Goal: Transaction & Acquisition: Book appointment/travel/reservation

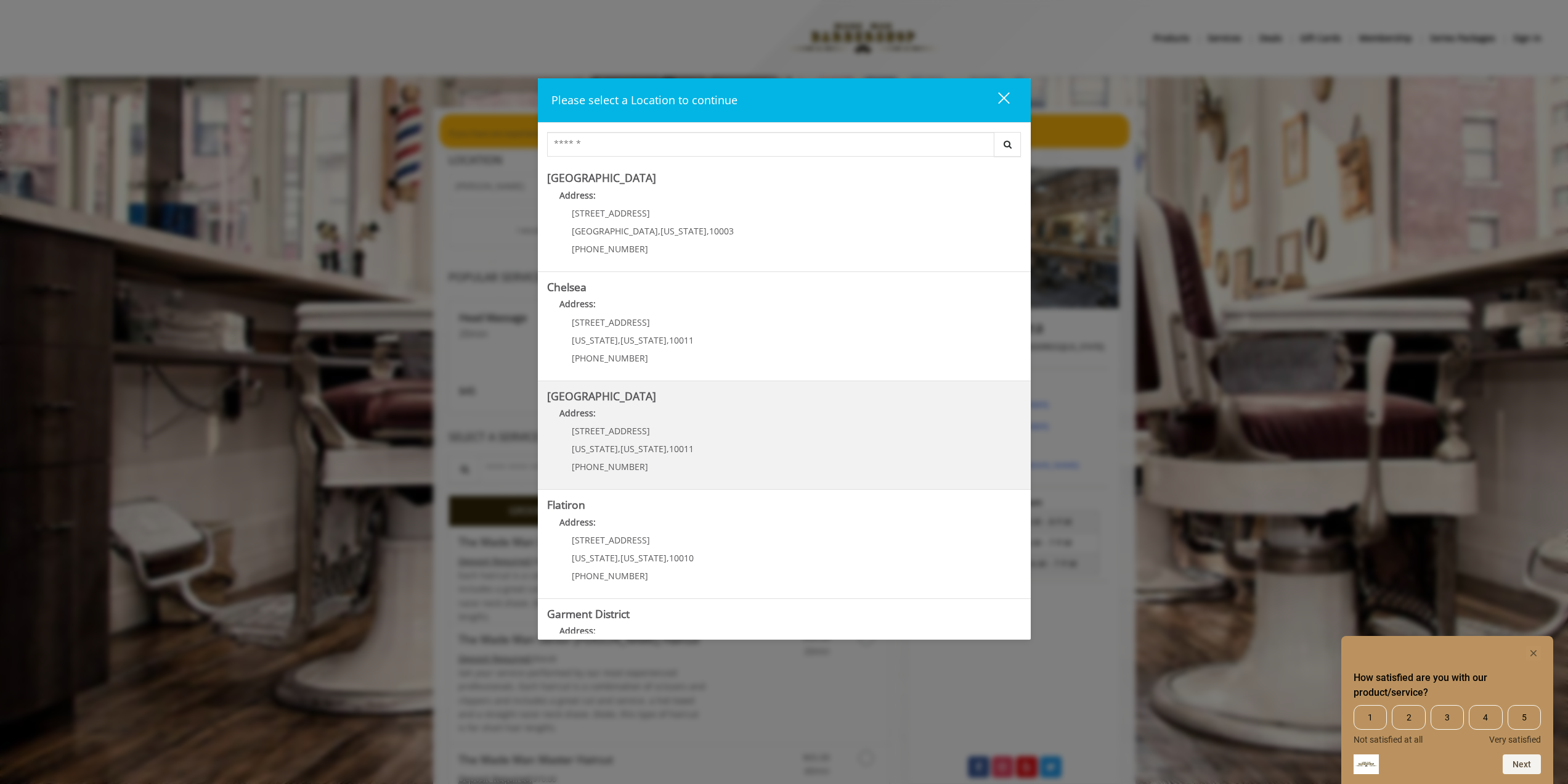
click at [609, 441] on div "[STREET_ADDRESS][US_STATE][US_STATE] (646) 850-0041" at bounding box center [623, 452] width 153 height 54
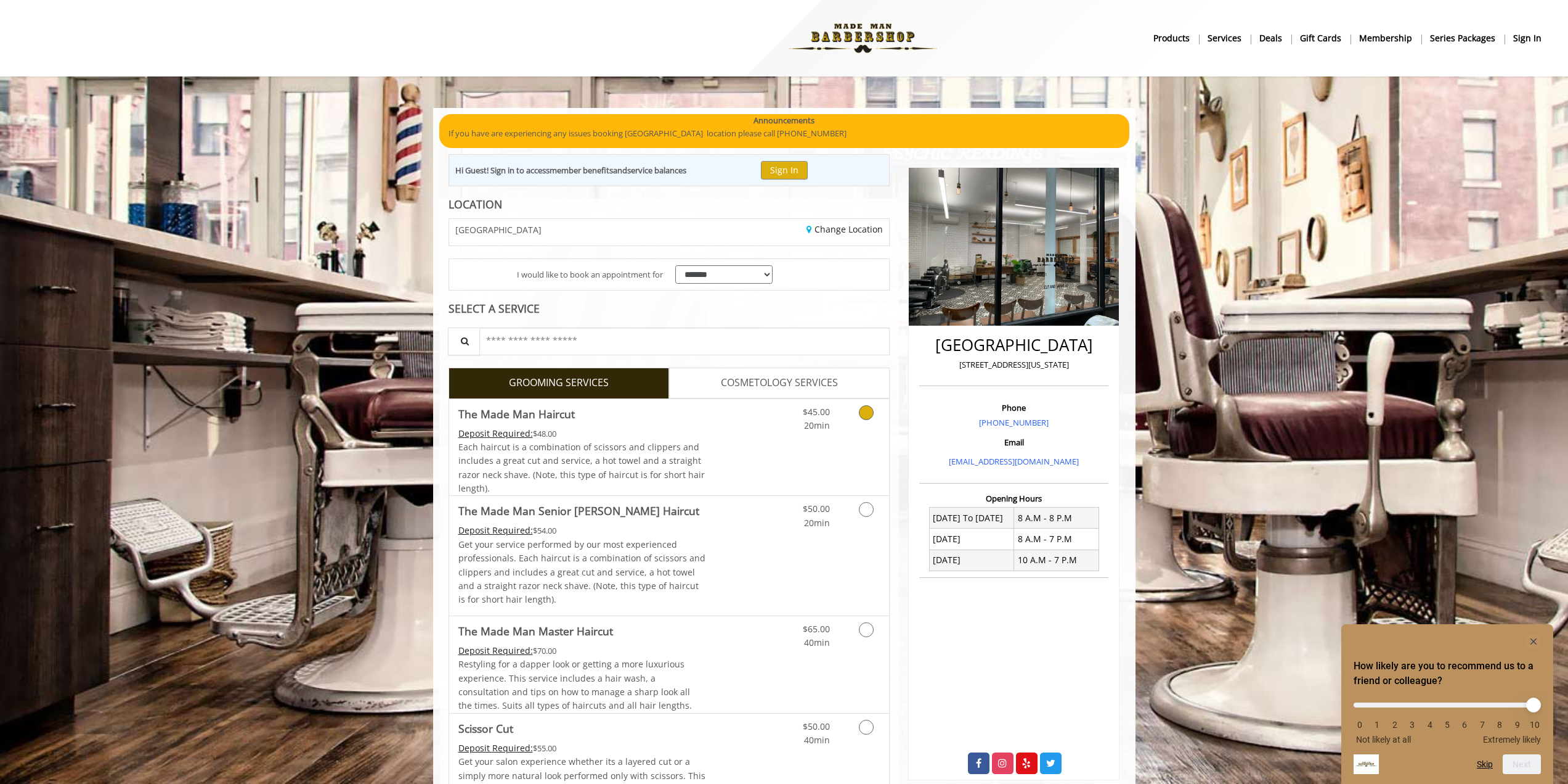
click at [698, 428] on div "Deposit Required: $48.00" at bounding box center [582, 433] width 248 height 14
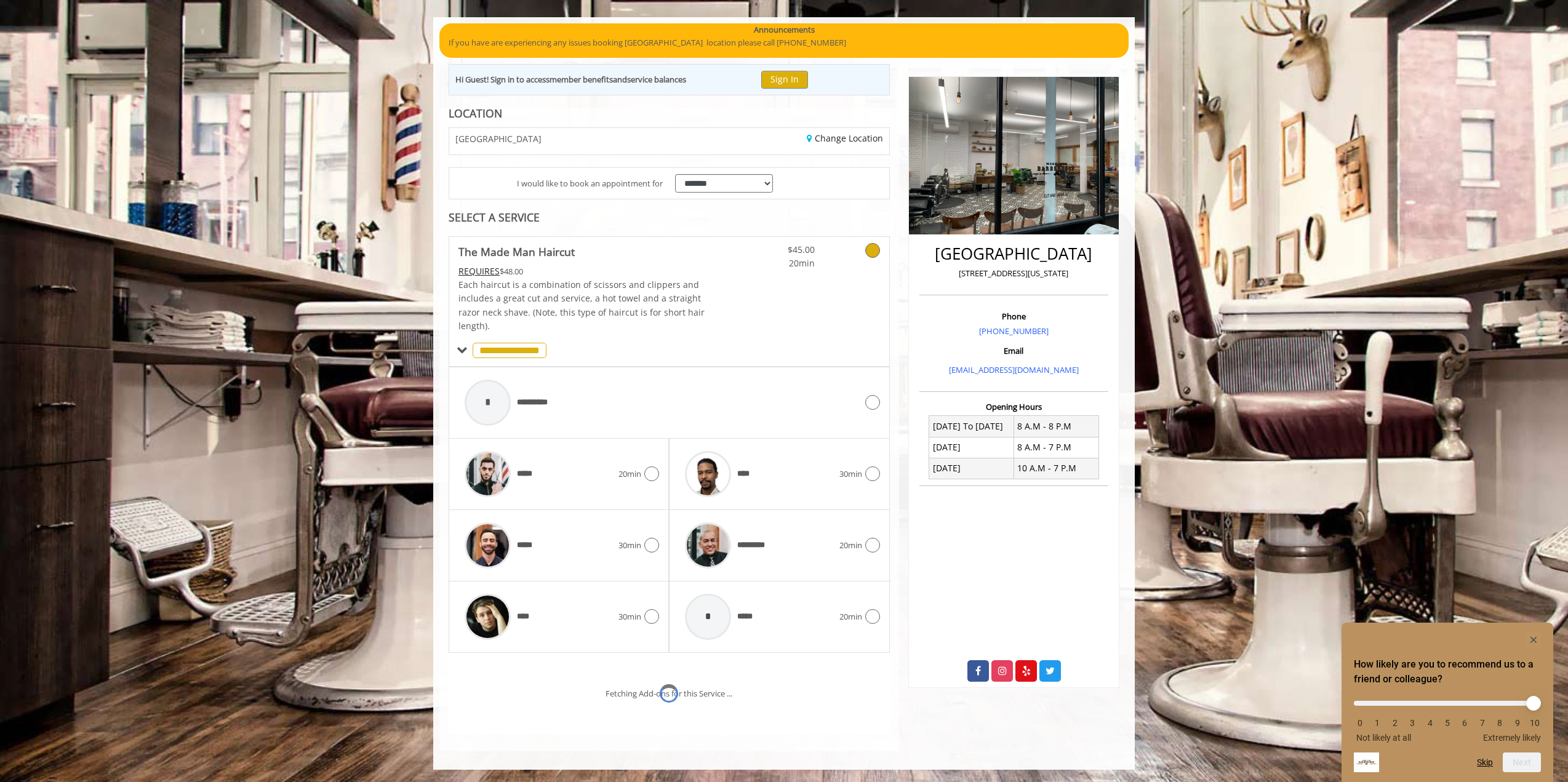
scroll to position [143, 0]
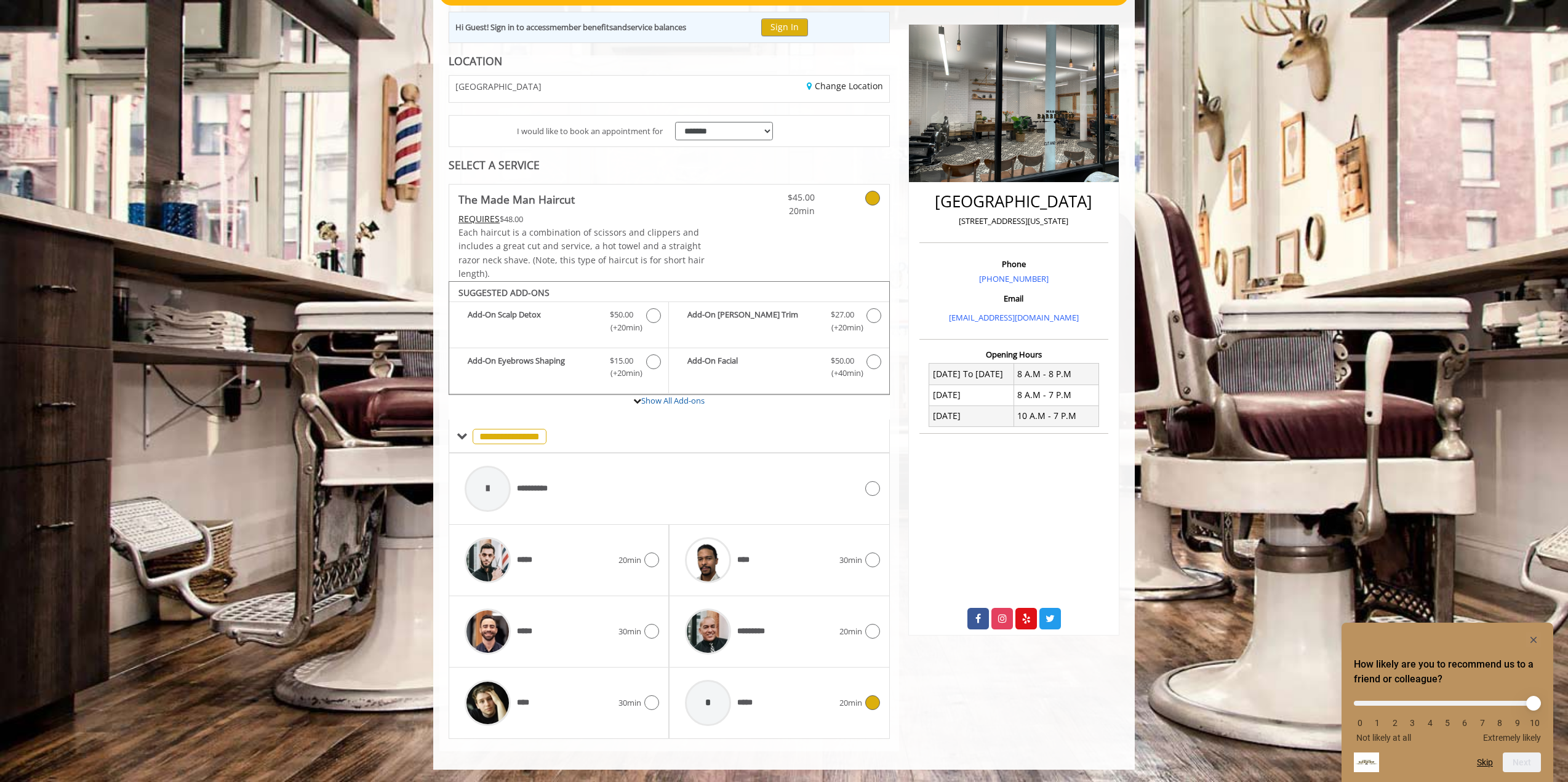
click at [804, 724] on div "* *****" at bounding box center [759, 703] width 160 height 59
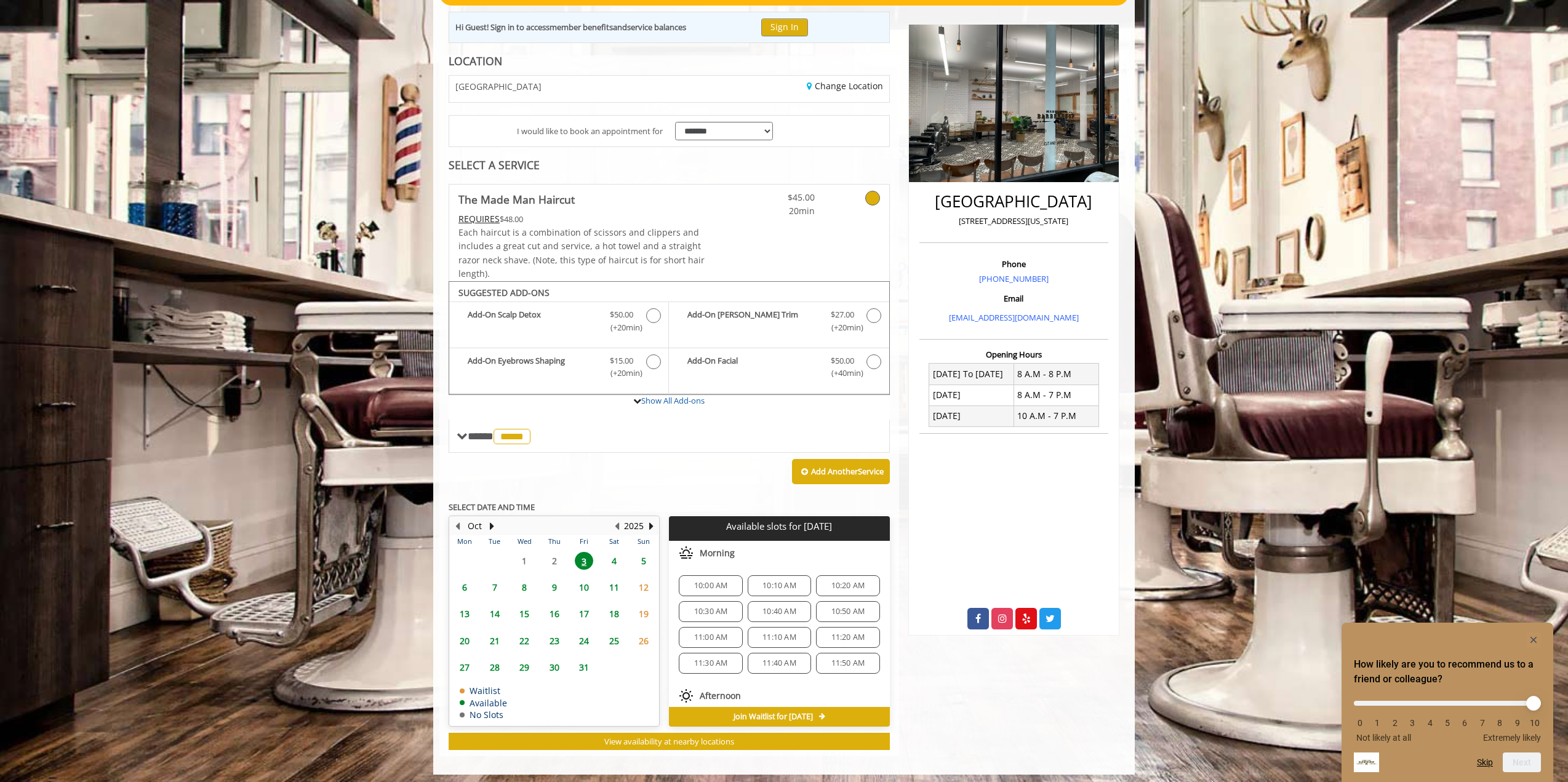
scroll to position [147, 0]
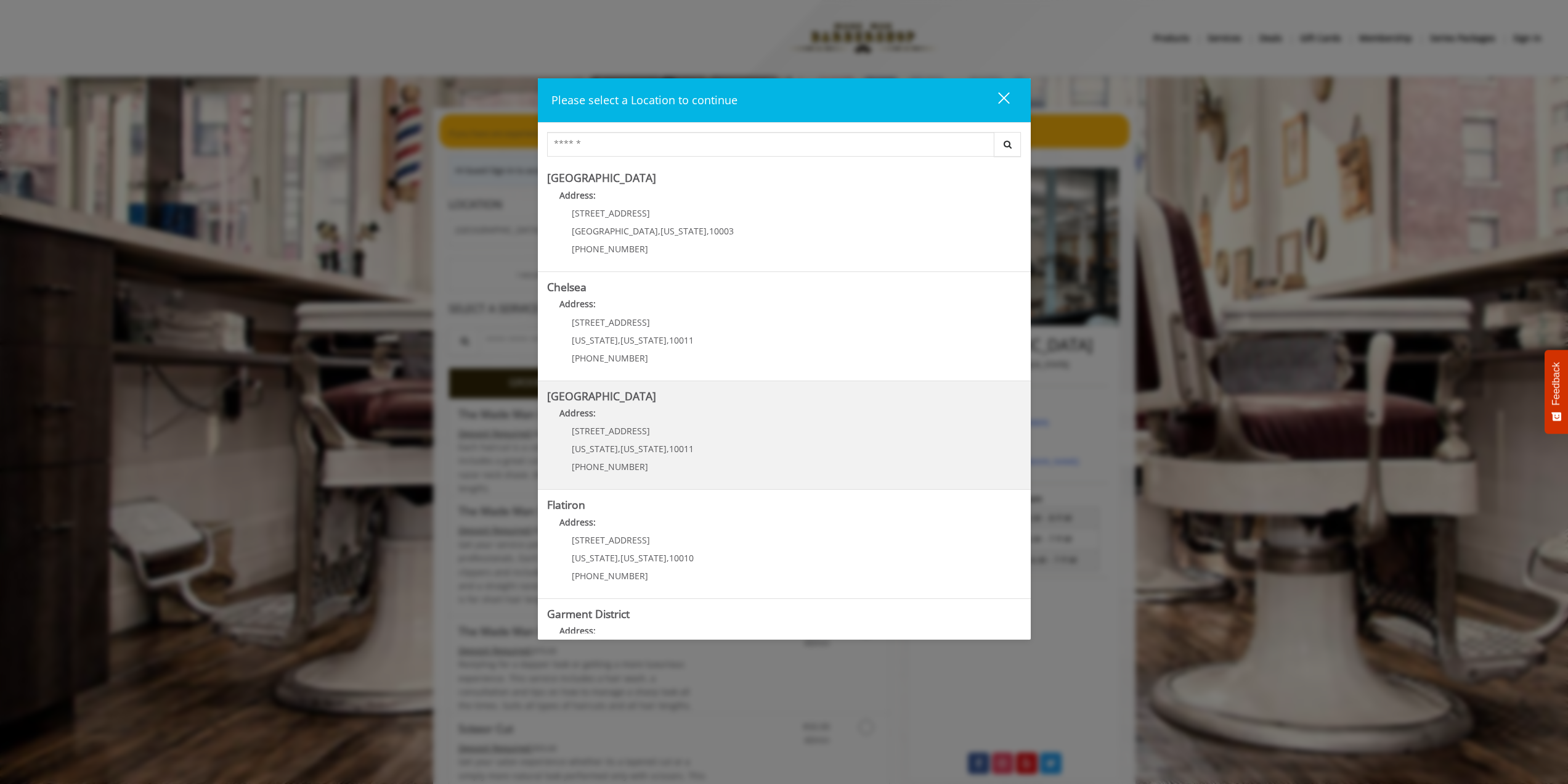
click at [682, 451] on span "10011" at bounding box center [682, 449] width 25 height 12
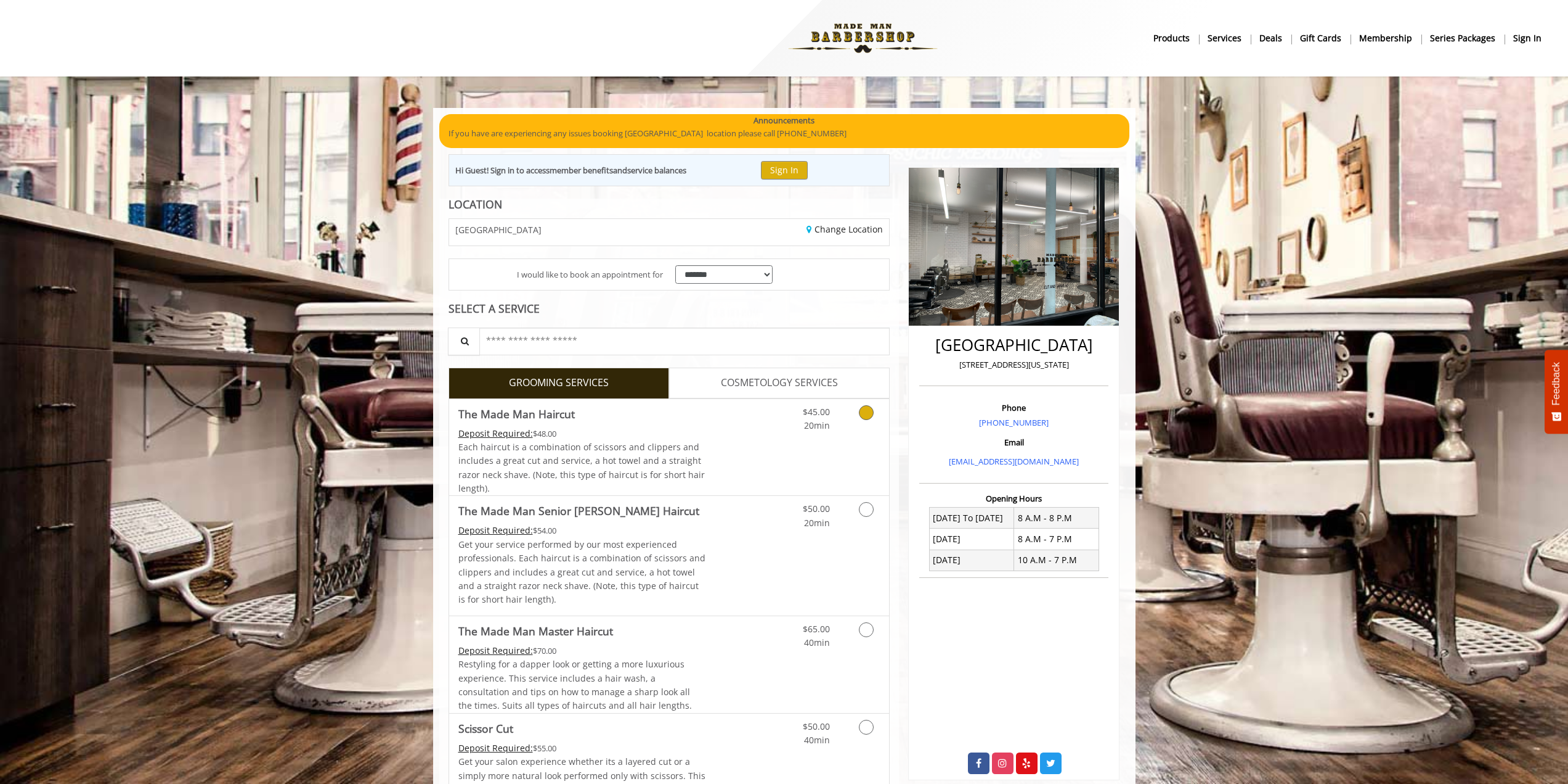
click at [691, 446] on div "Each haircut is a combination of scissors and clippers and includes a great cut…" at bounding box center [582, 468] width 248 height 55
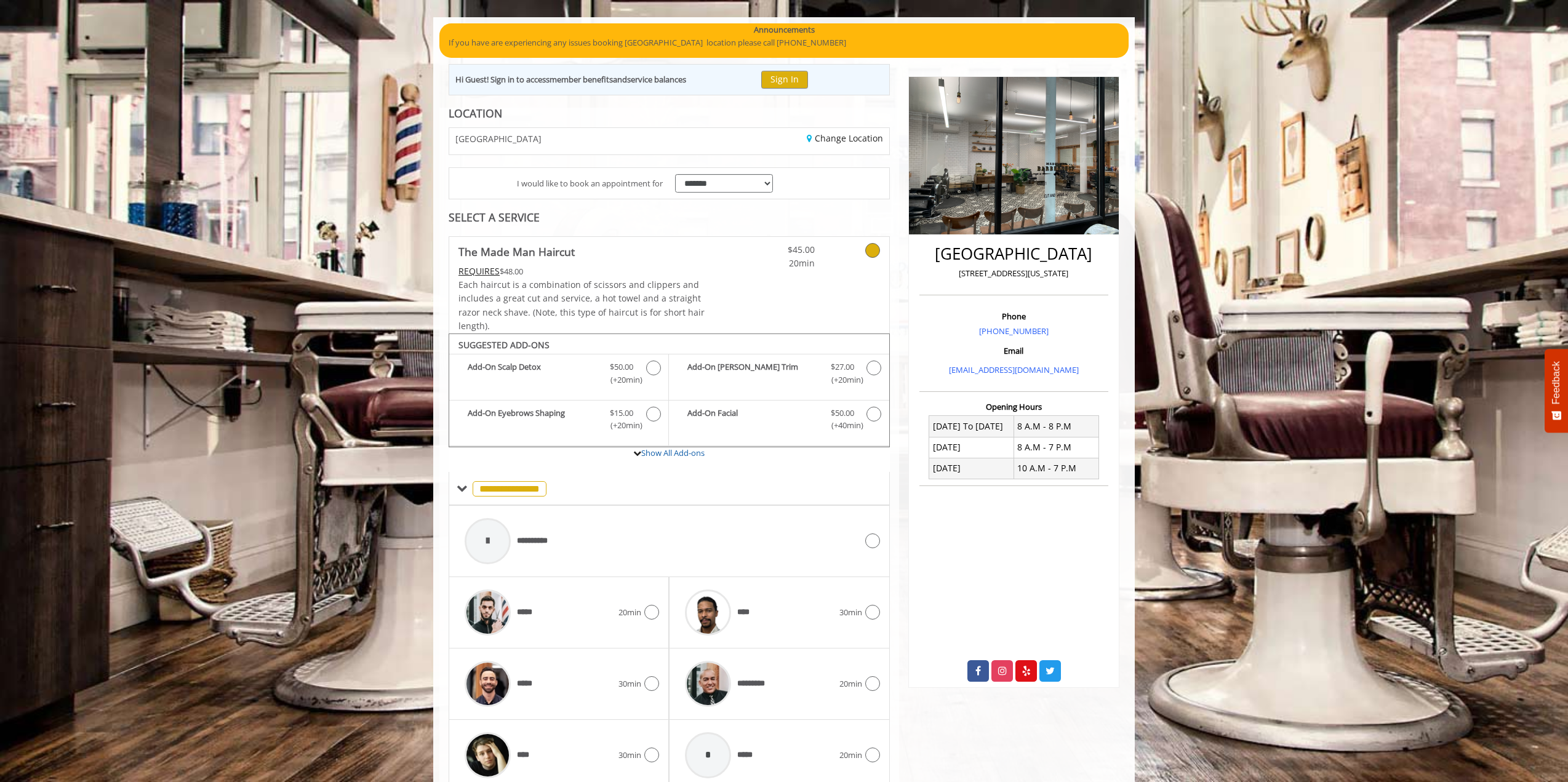
scroll to position [143, 0]
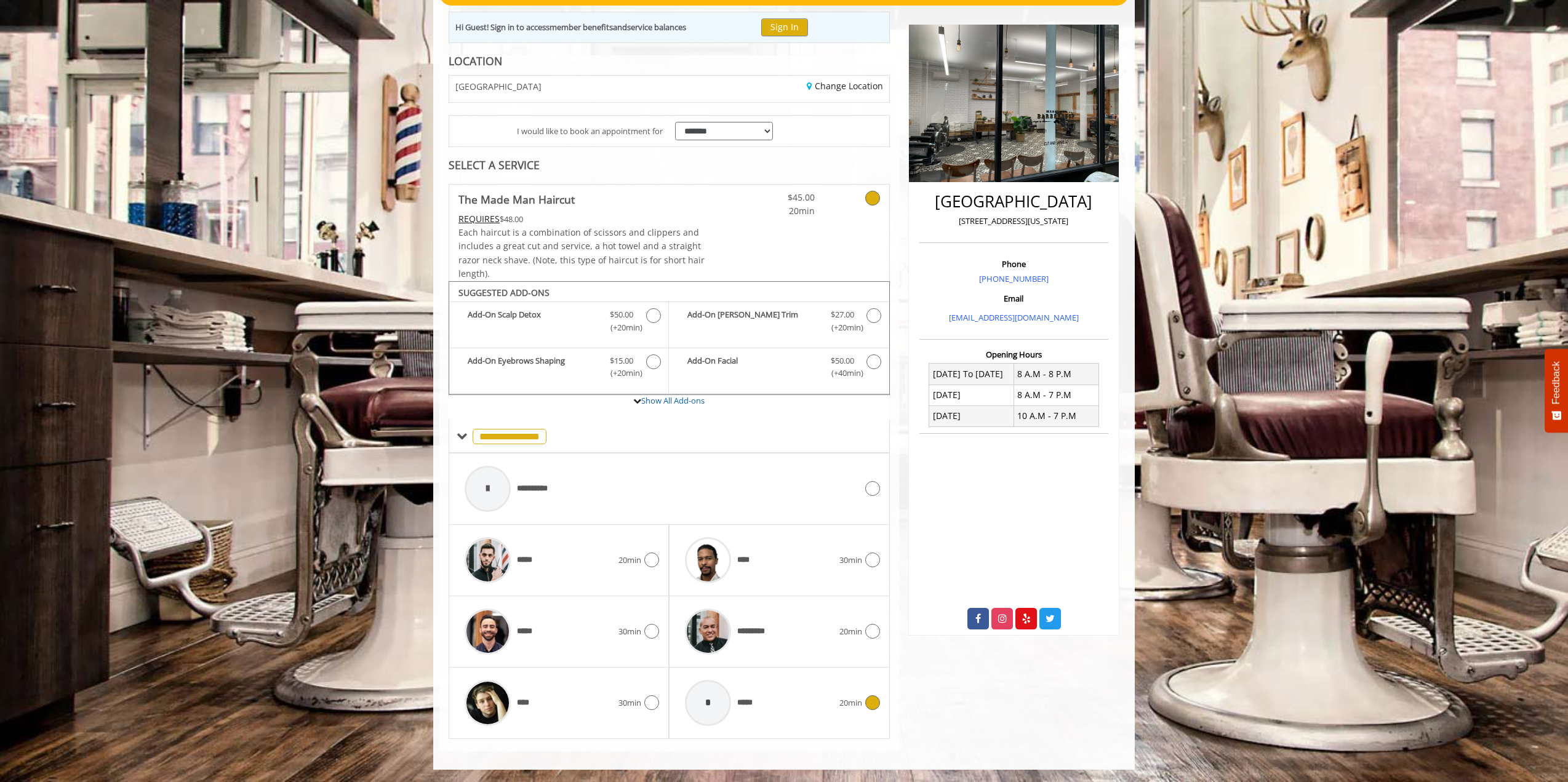
click at [722, 729] on div "*" at bounding box center [708, 703] width 59 height 59
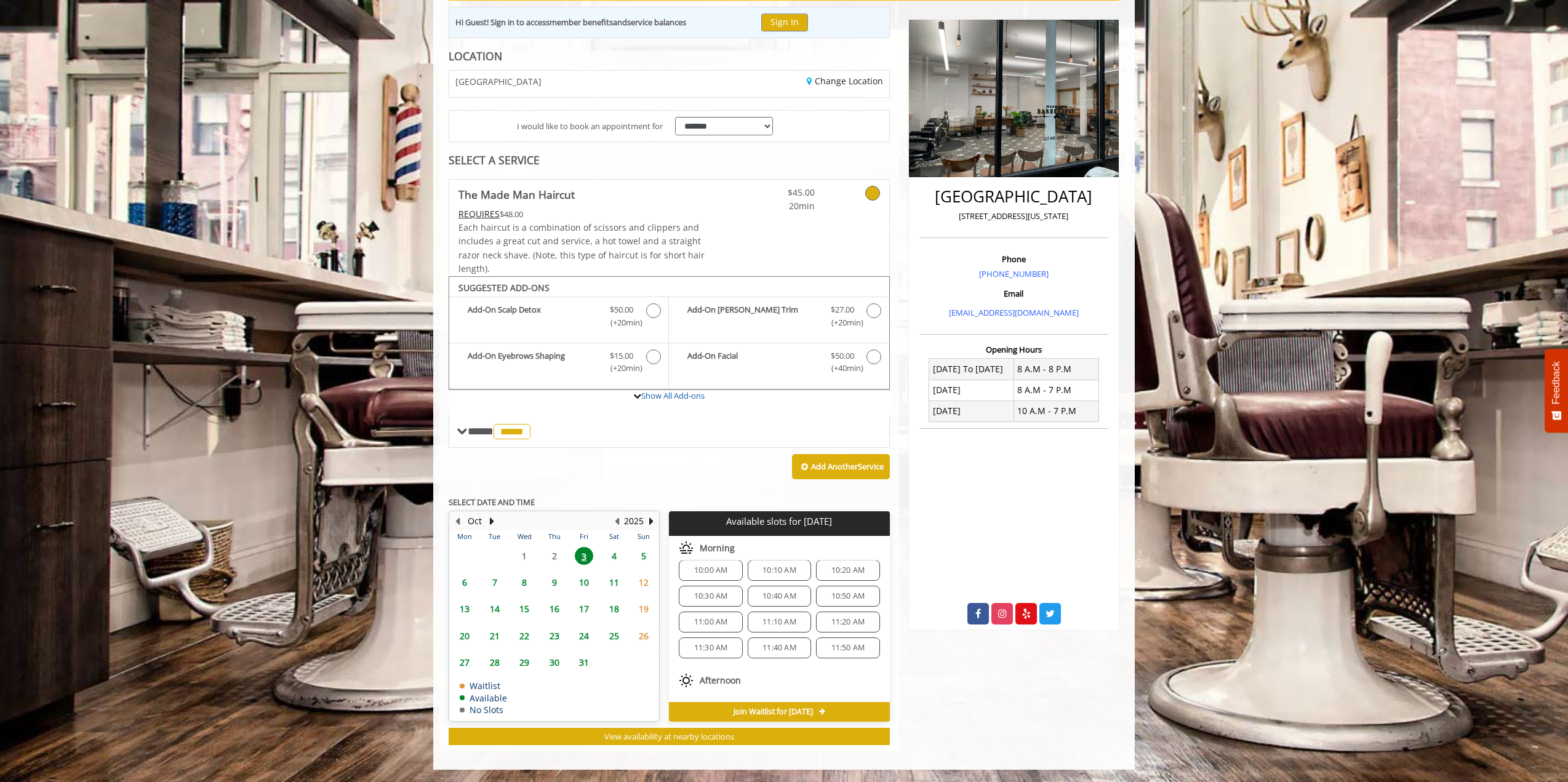
scroll to position [7, 0]
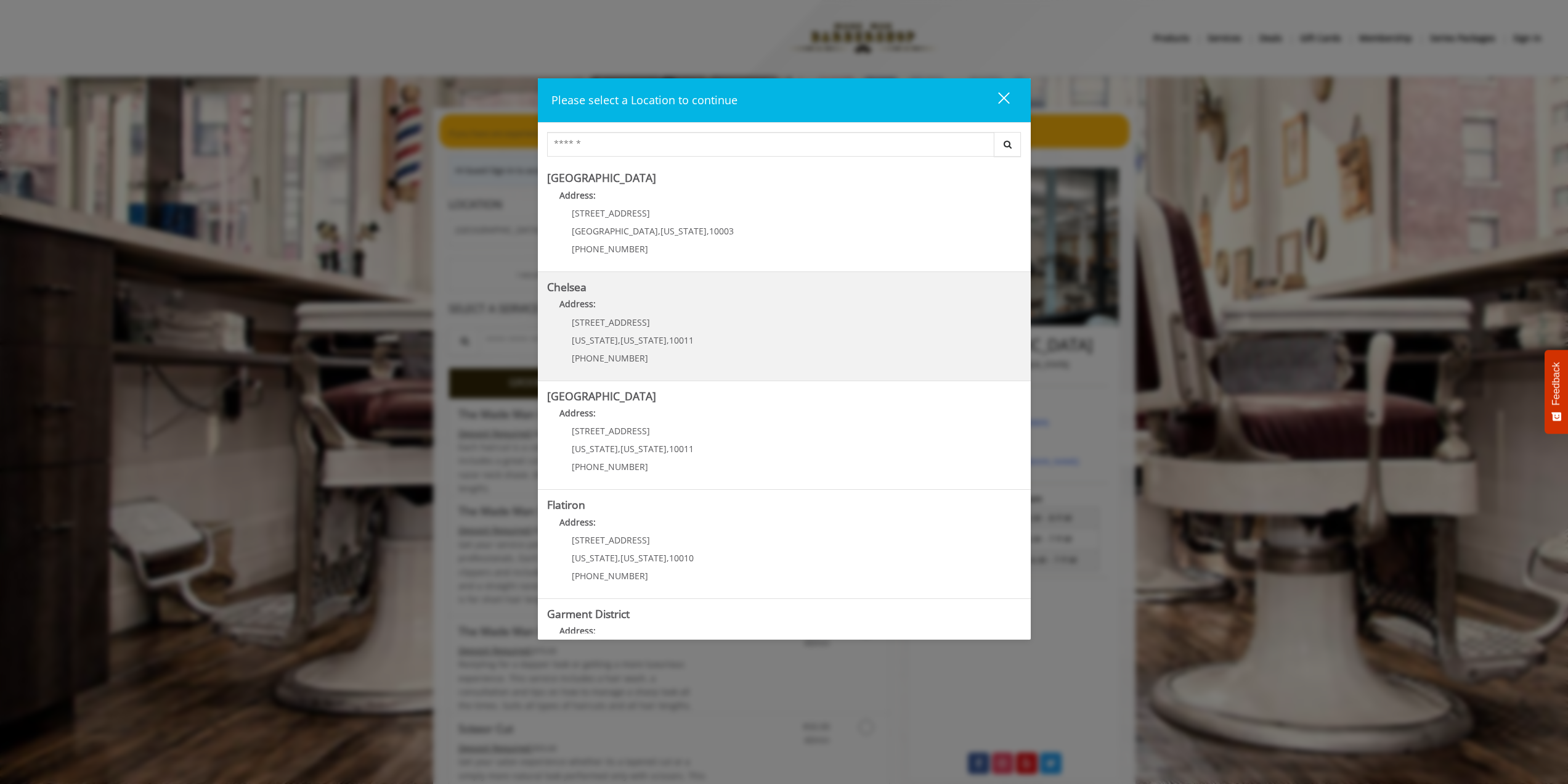
click at [727, 313] on p "Address:" at bounding box center [784, 307] width 475 height 20
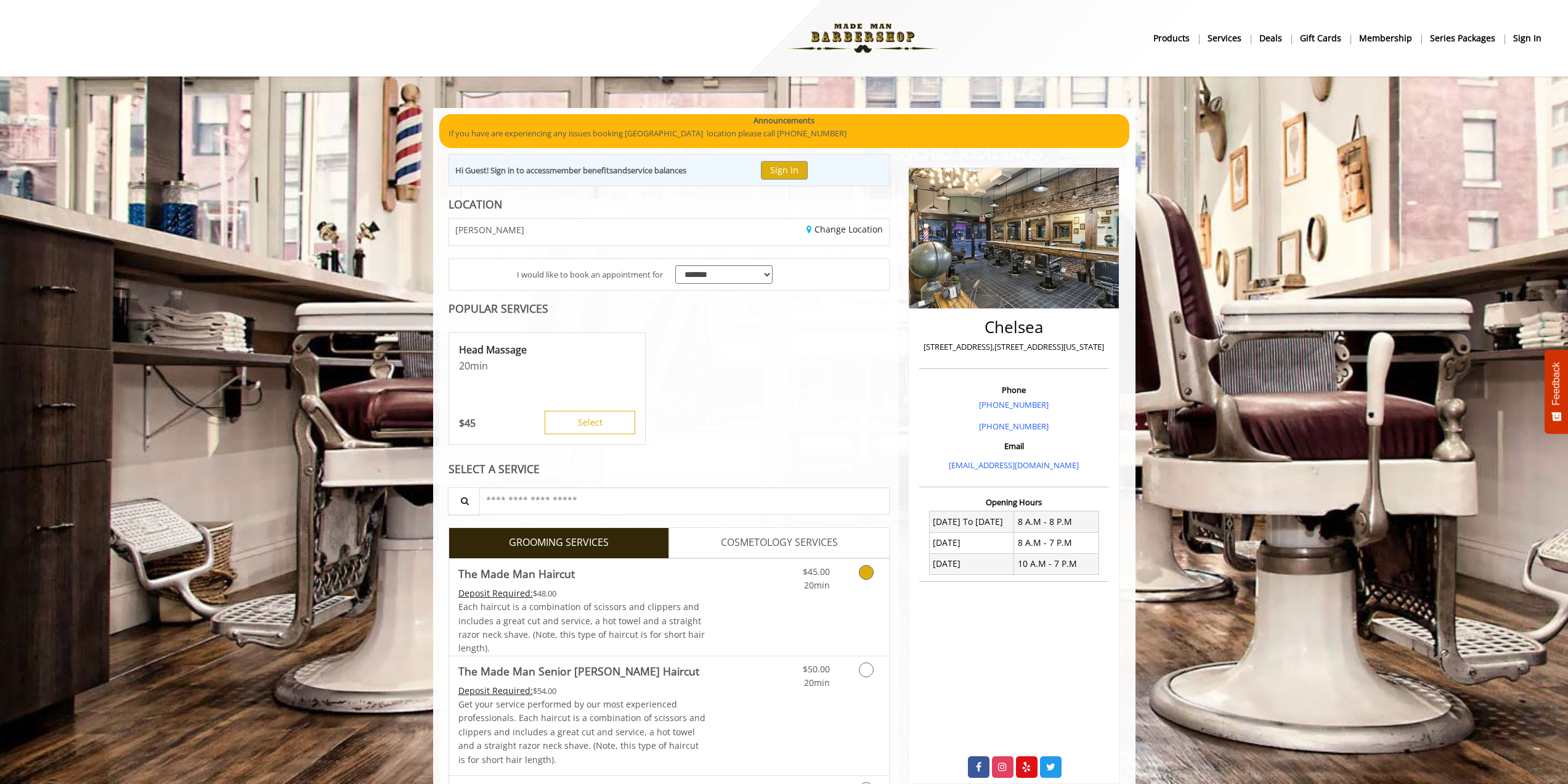
click at [861, 572] on icon "Grooming services" at bounding box center [866, 572] width 15 height 15
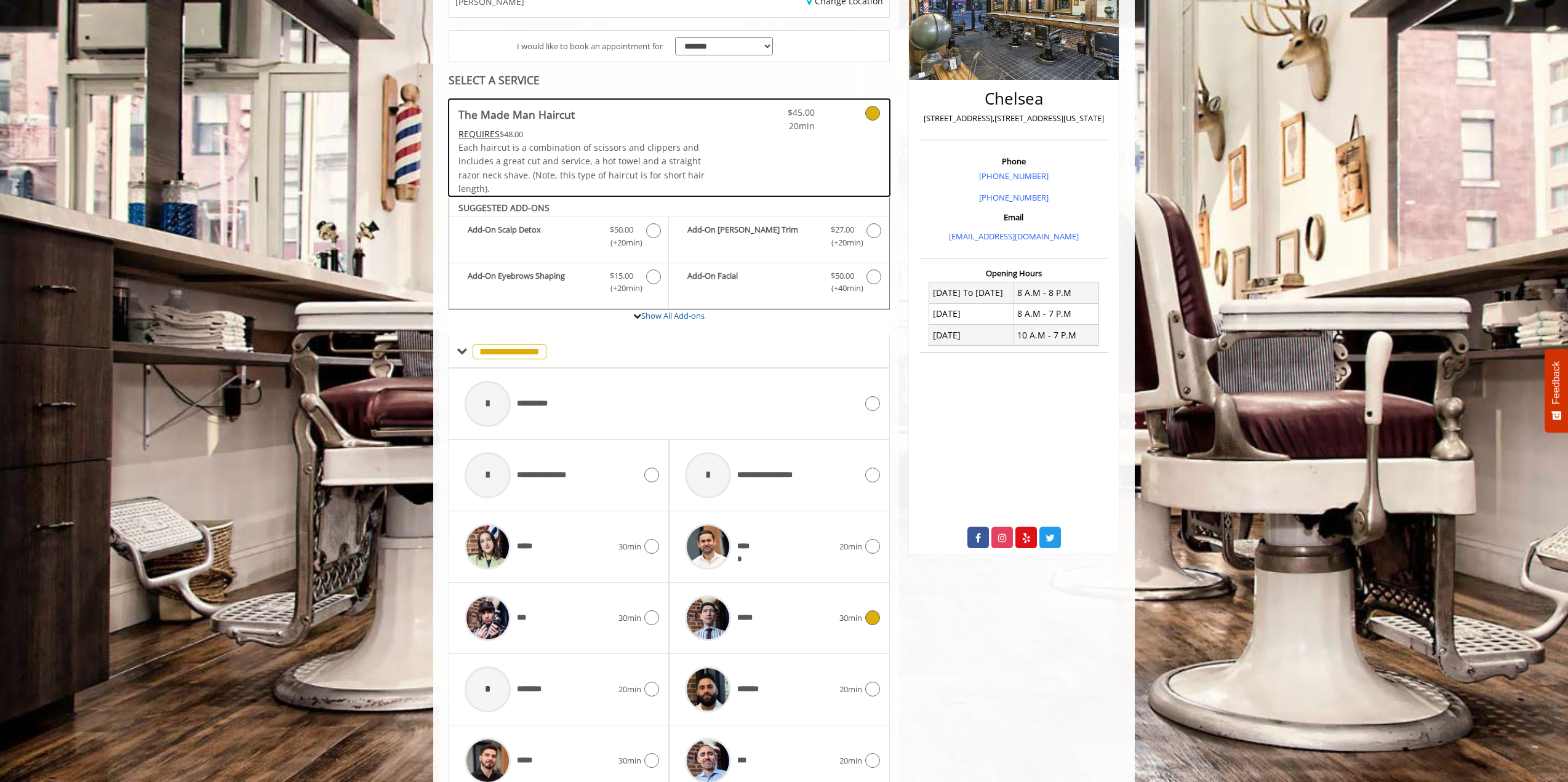
scroll to position [369, 0]
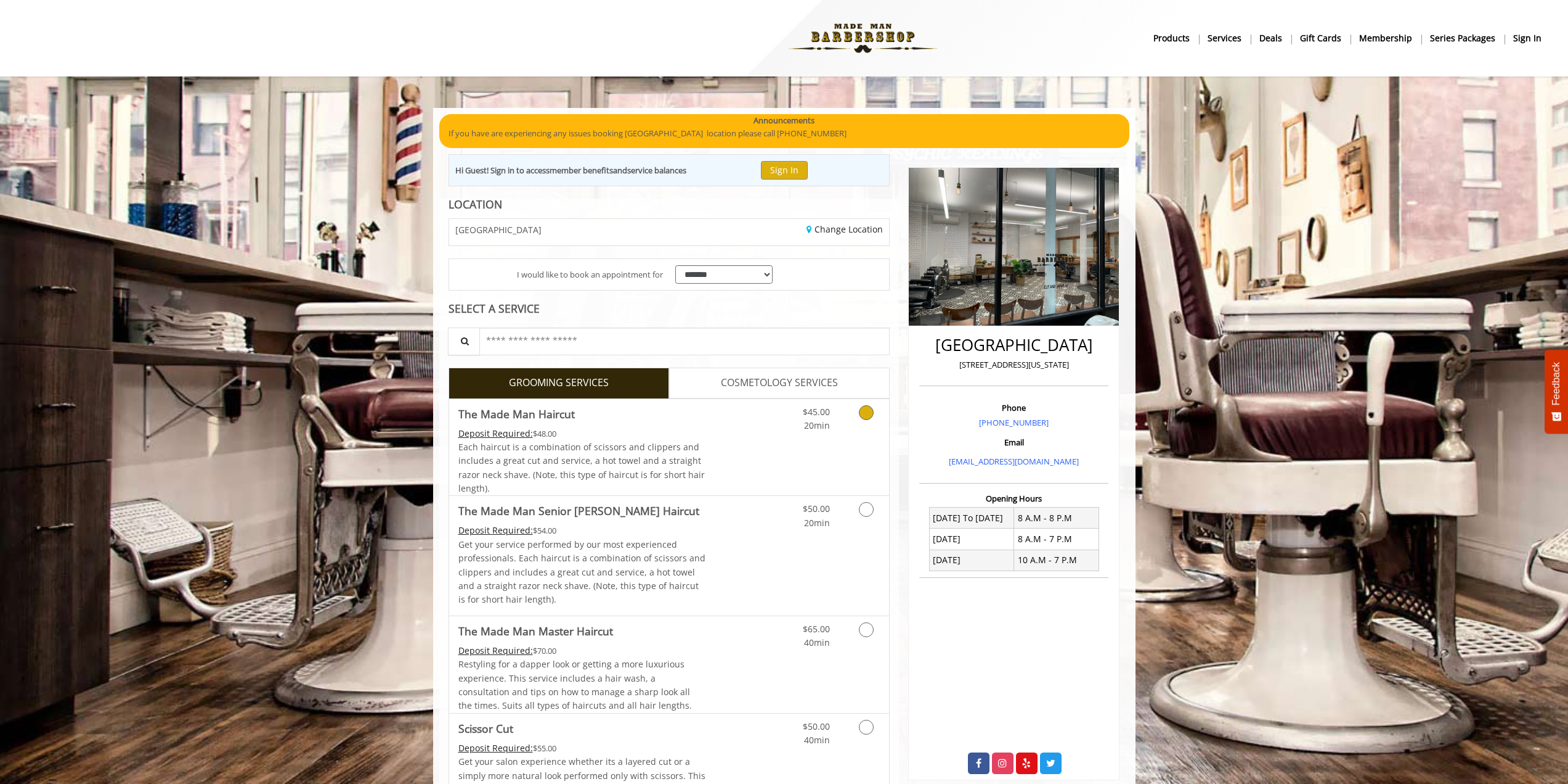
click at [869, 423] on link "Grooming services" at bounding box center [864, 415] width 31 height 34
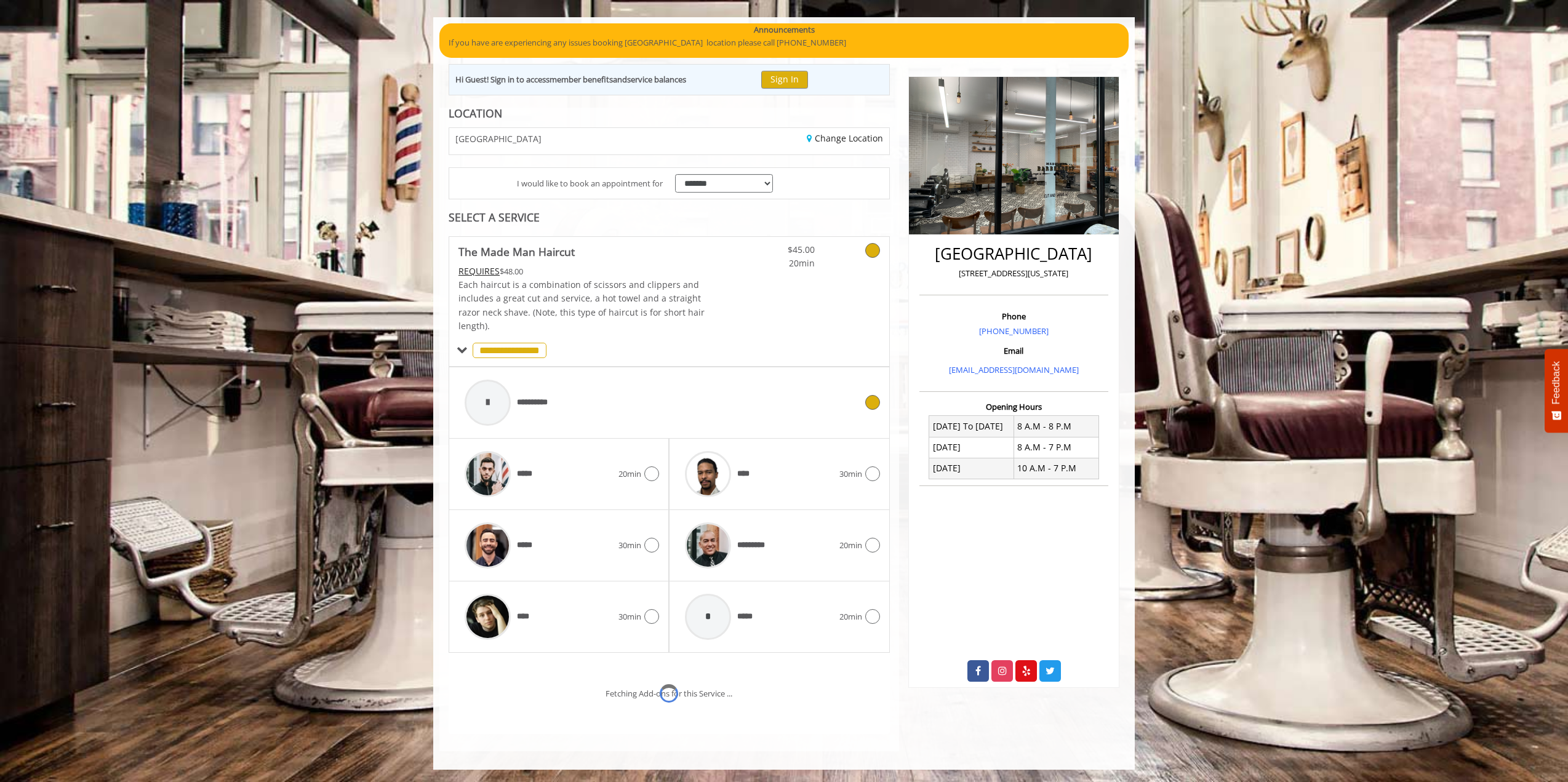
scroll to position [143, 0]
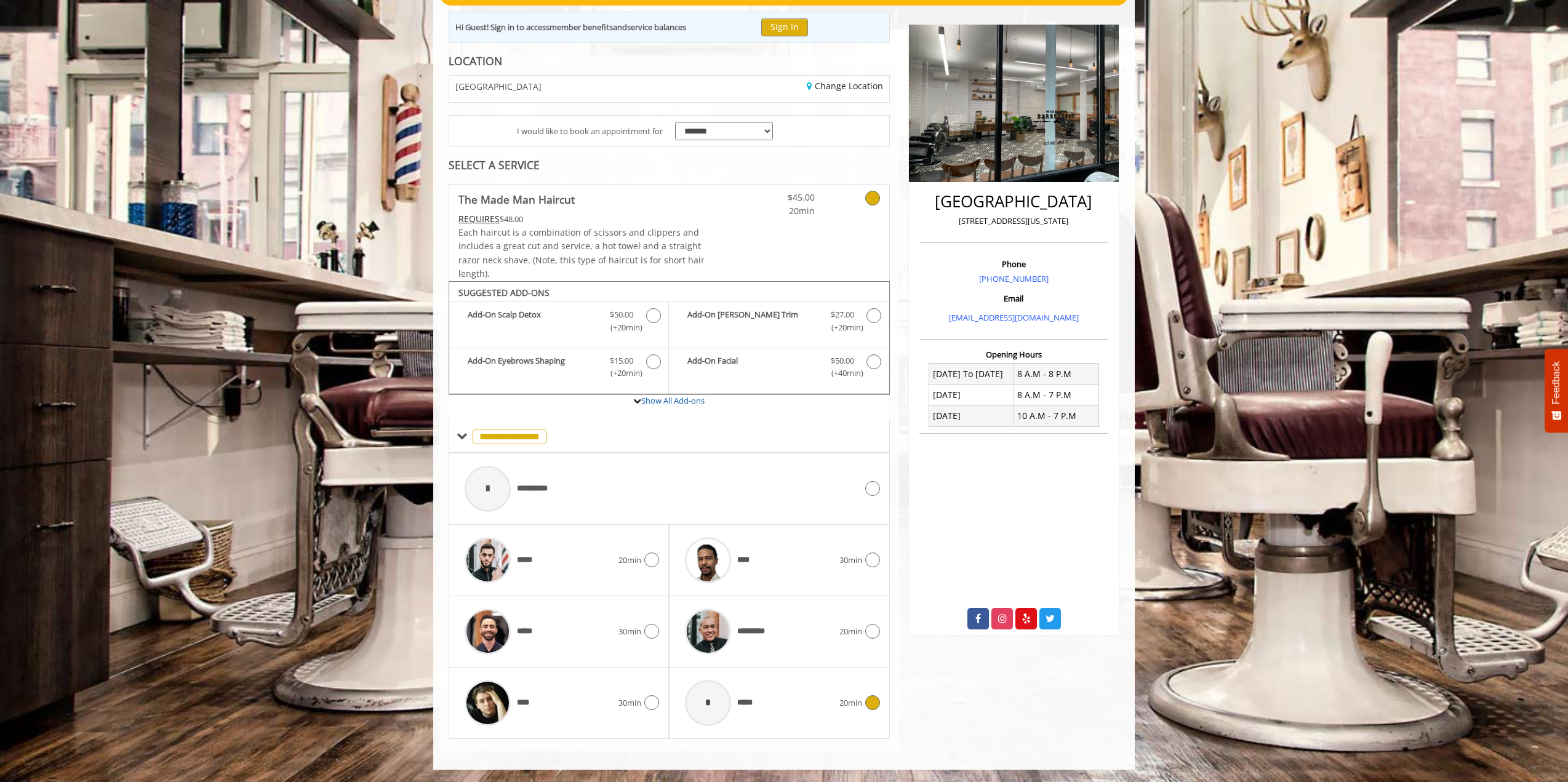
click at [788, 706] on div "* *****" at bounding box center [759, 703] width 160 height 59
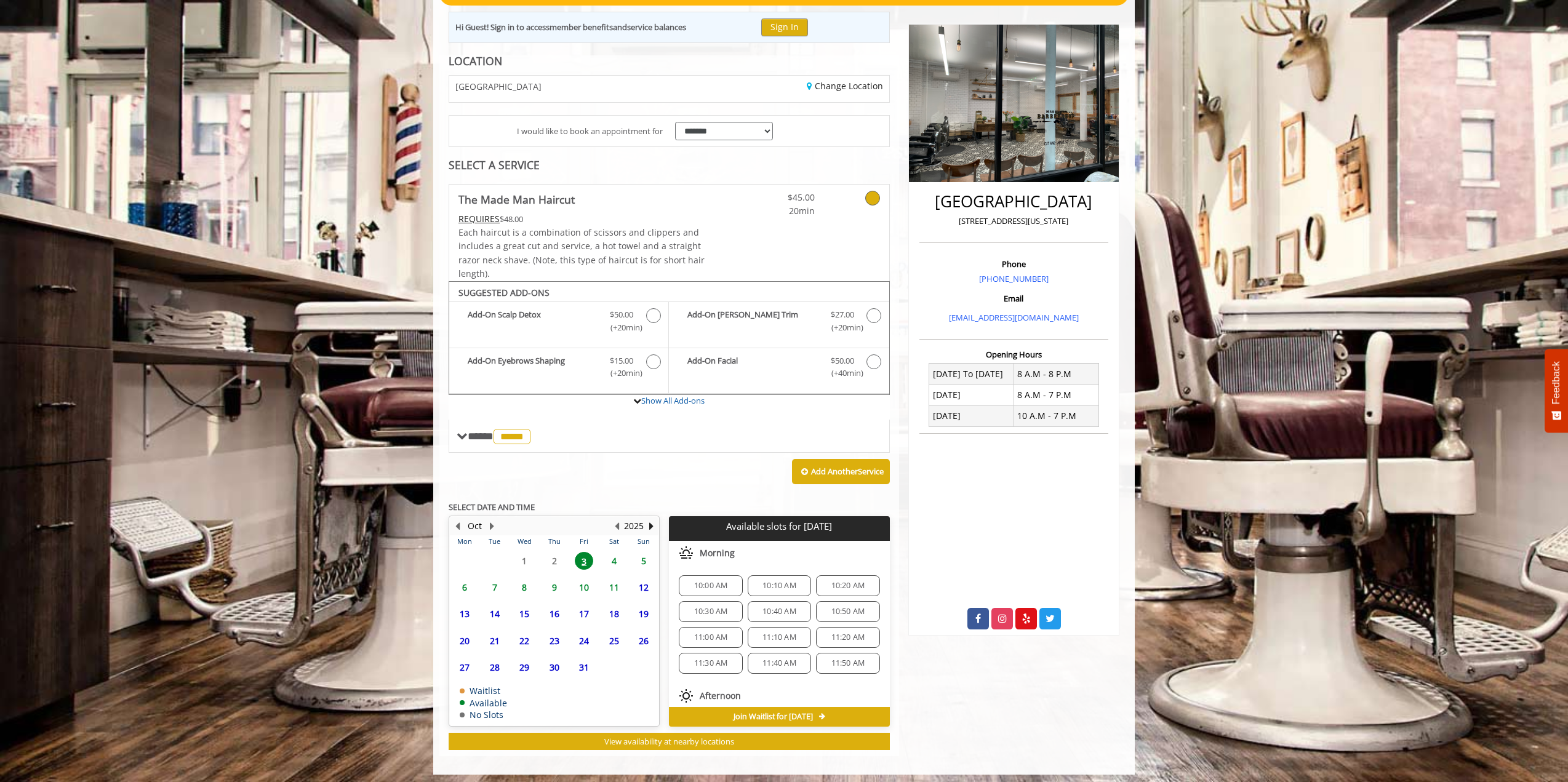
click at [608, 563] on span "4" at bounding box center [613, 561] width 18 height 18
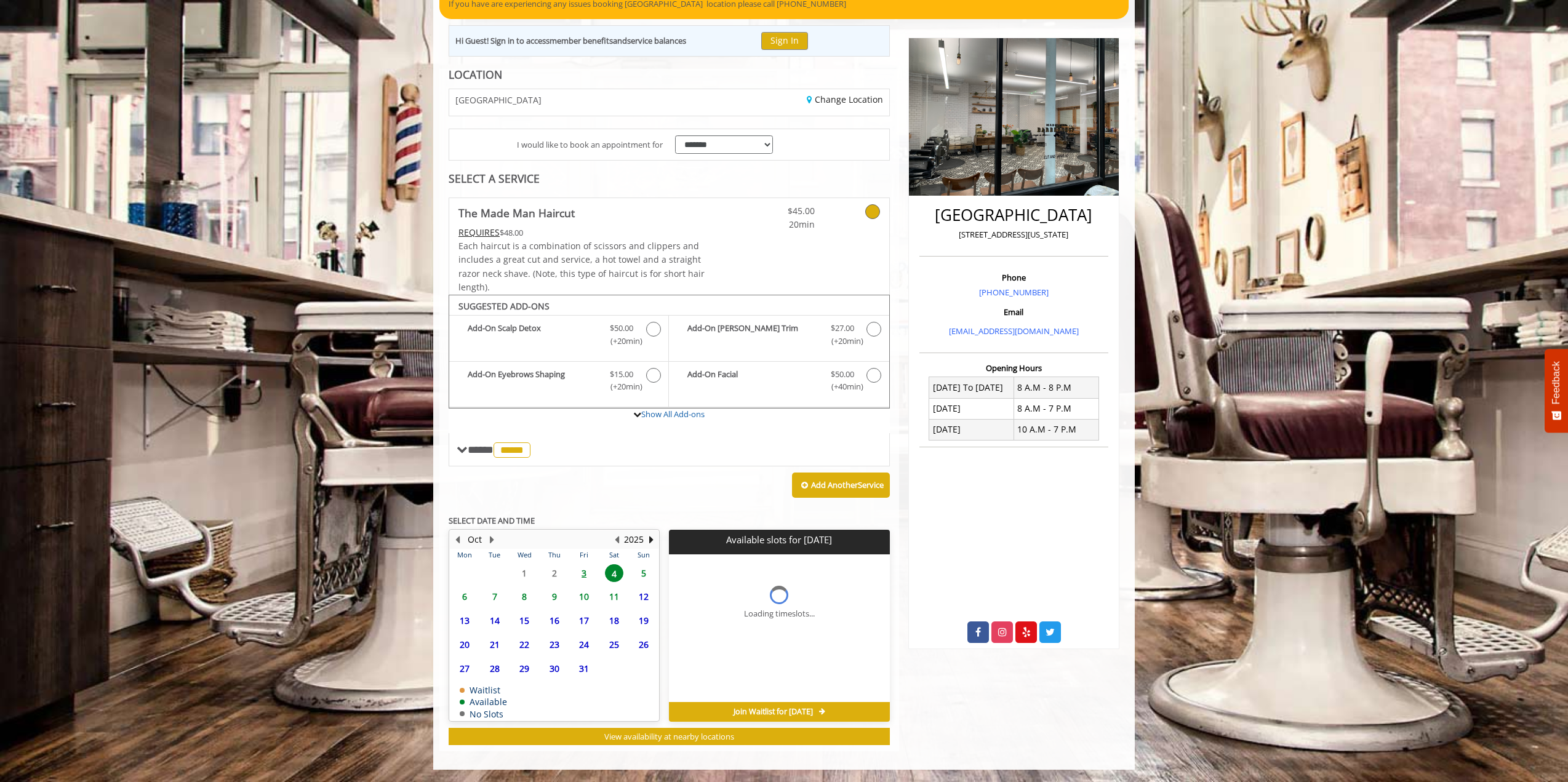
scroll to position [147, 0]
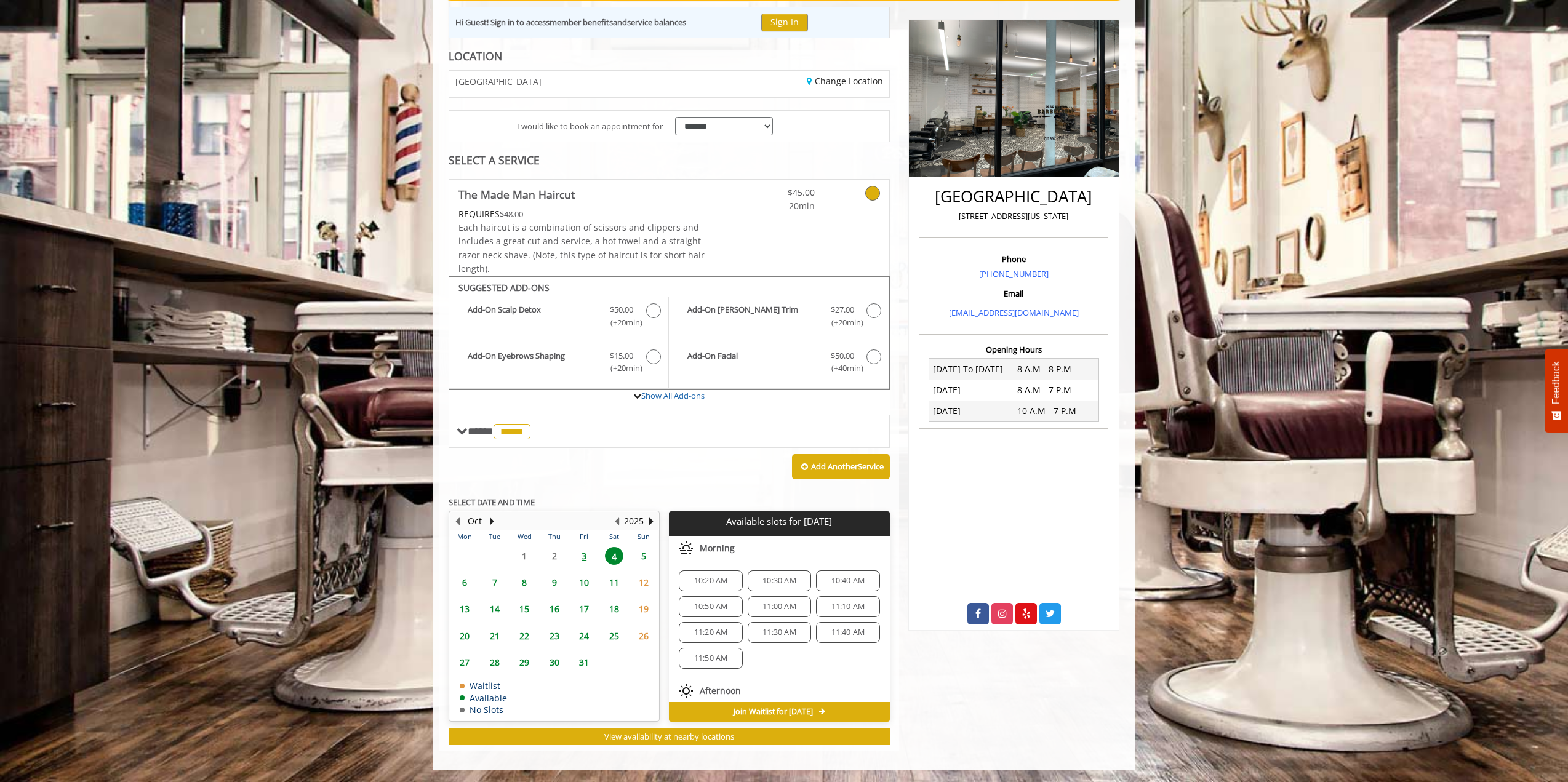
click at [765, 581] on span "10:30 AM" at bounding box center [779, 580] width 34 height 9
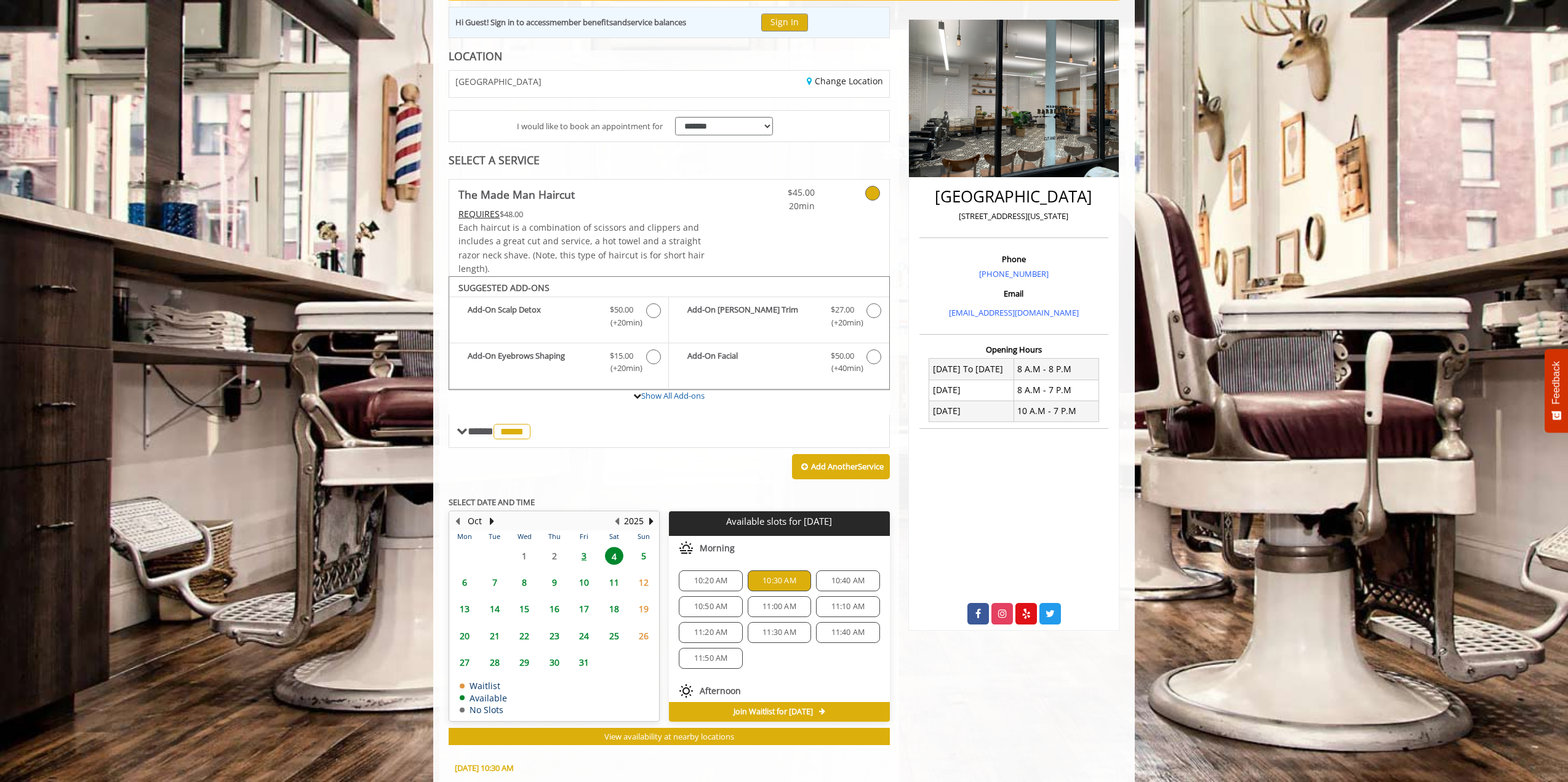
scroll to position [370, 0]
